Goal: Information Seeking & Learning: Learn about a topic

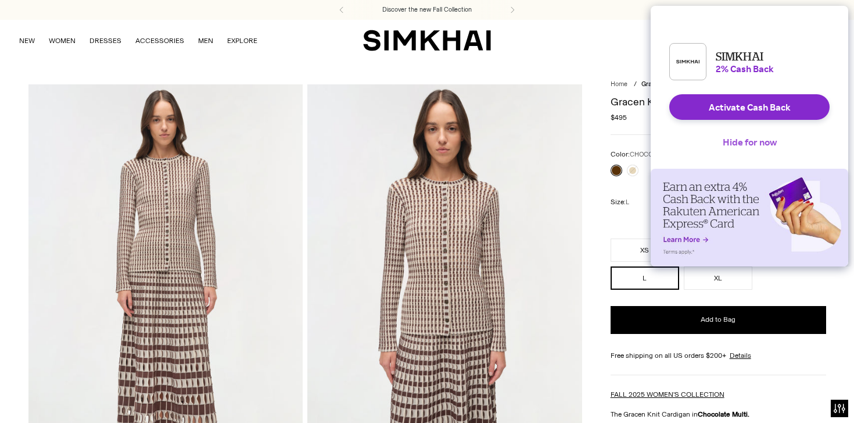
click at [744, 151] on button "Hide for now" at bounding box center [750, 142] width 73 height 26
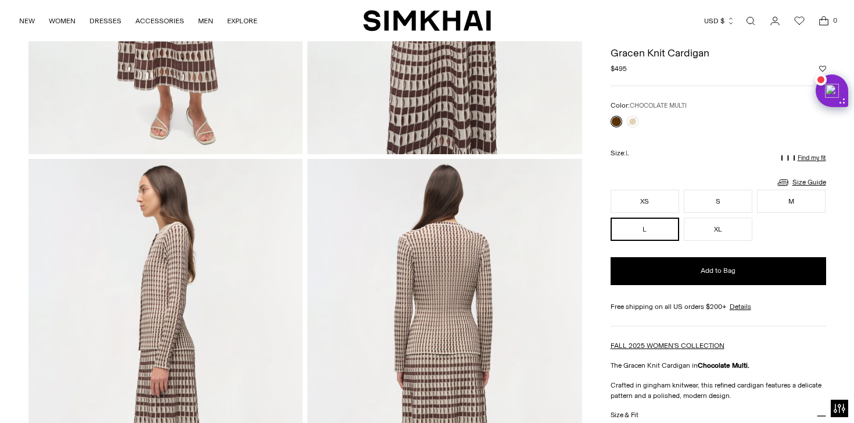
scroll to position [254, 0]
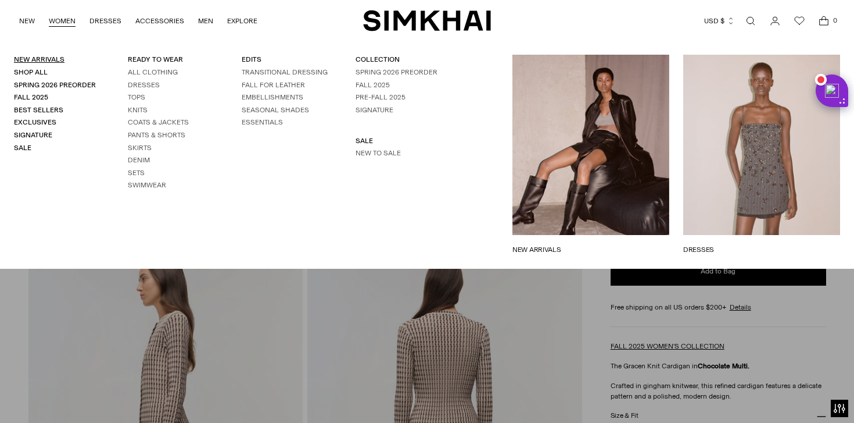
click at [49, 62] on link "New Arrivals" at bounding box center [39, 59] width 51 height 8
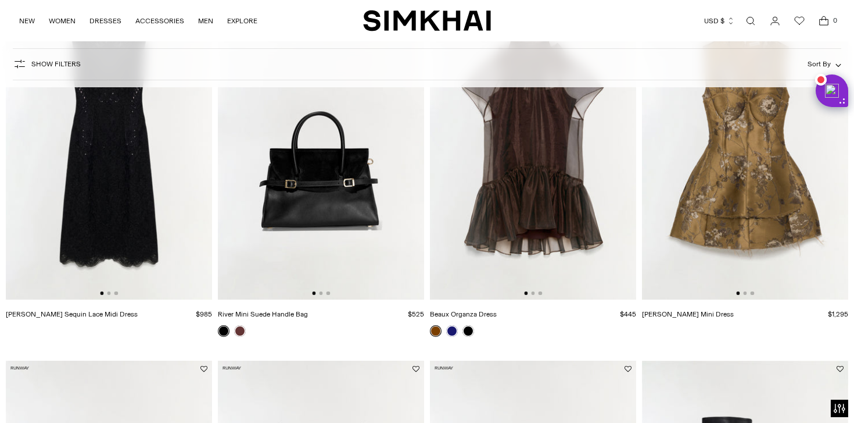
scroll to position [213, 0]
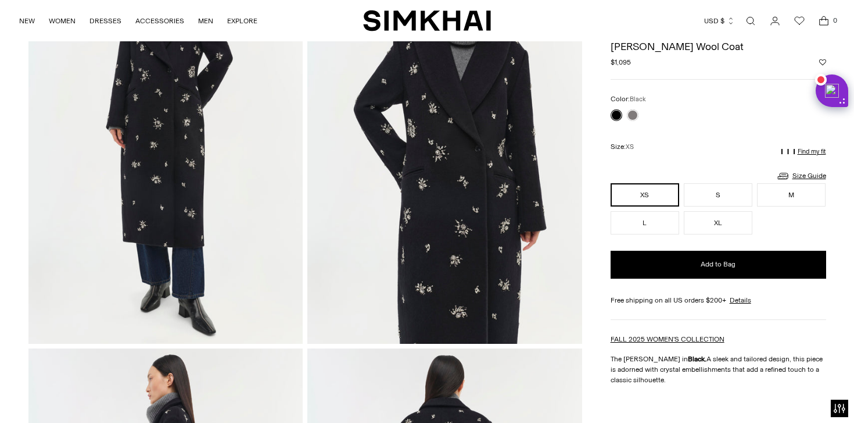
scroll to position [1, 0]
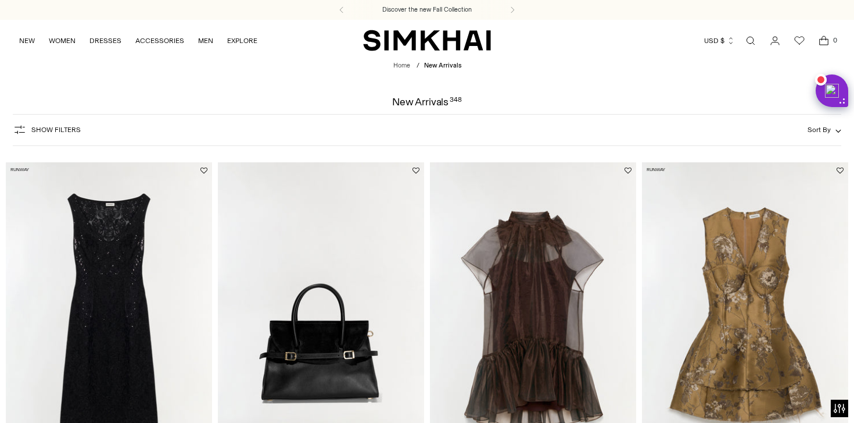
scroll to position [2186, 0]
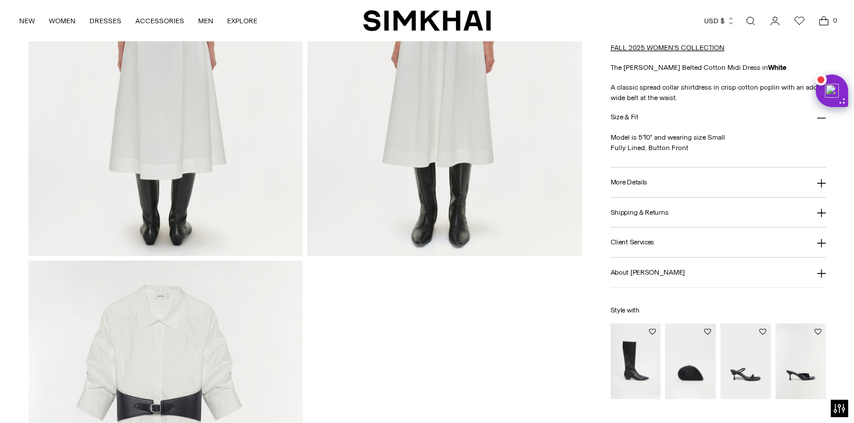
scroll to position [1086, 0]
